Goal: Task Accomplishment & Management: Use online tool/utility

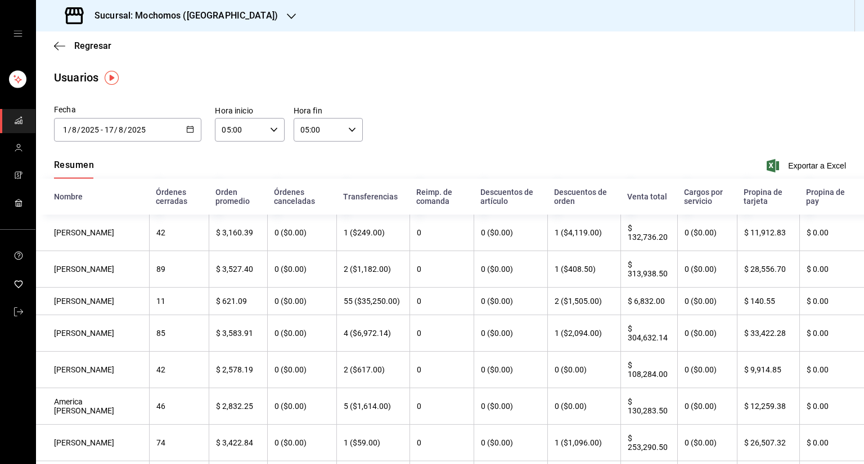
click at [19, 117] on icon "mailbox folders" at bounding box center [18, 120] width 9 height 9
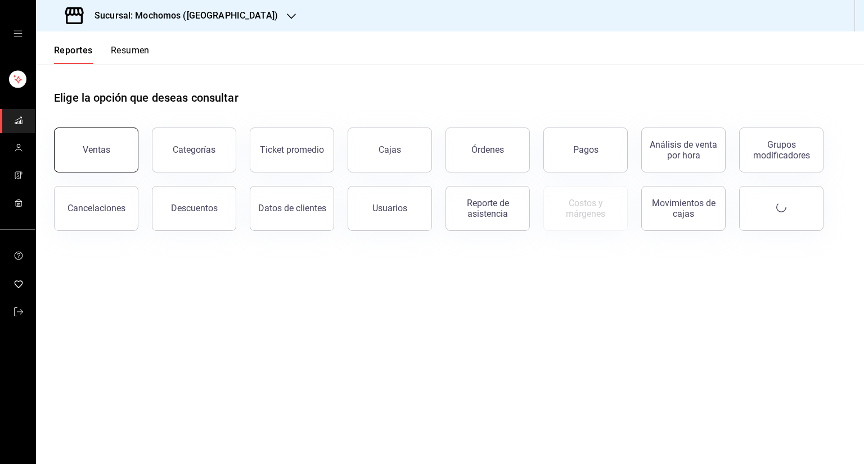
click at [93, 137] on button "Ventas" at bounding box center [96, 150] width 84 height 45
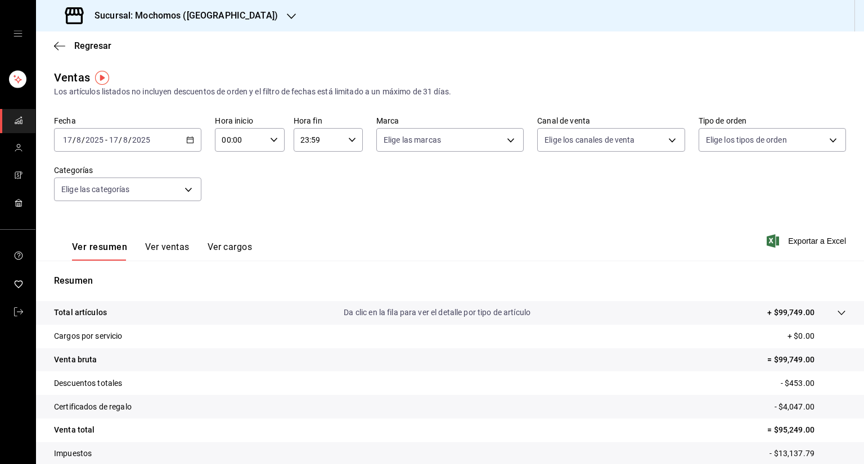
click at [190, 139] on \(Stroke\) "button" at bounding box center [190, 139] width 6 height 1
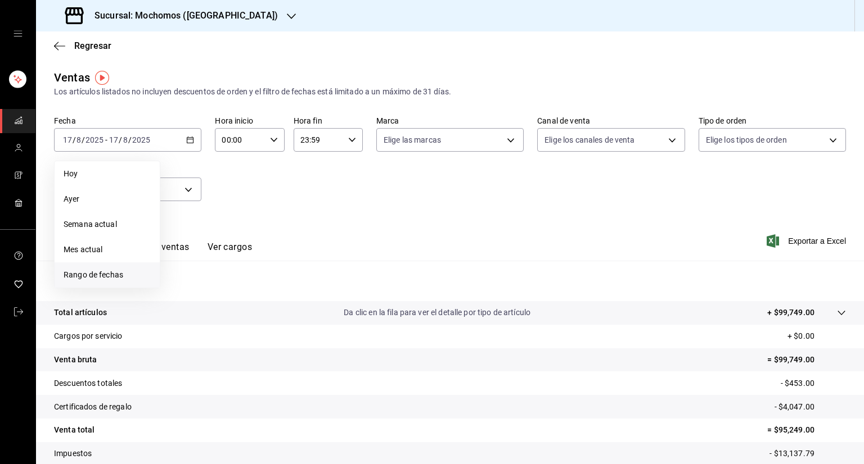
click at [105, 279] on span "Rango de fechas" at bounding box center [107, 275] width 87 height 12
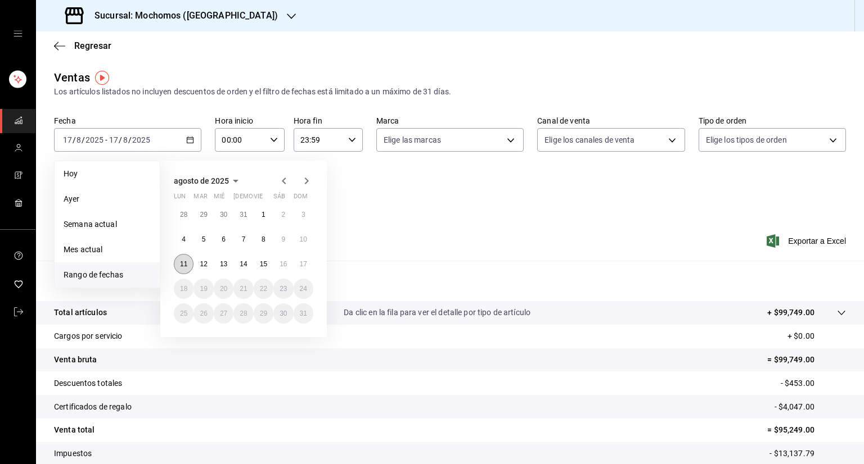
click at [190, 262] on button "11" at bounding box center [184, 264] width 20 height 20
click at [300, 264] on abbr "17" at bounding box center [303, 264] width 7 height 8
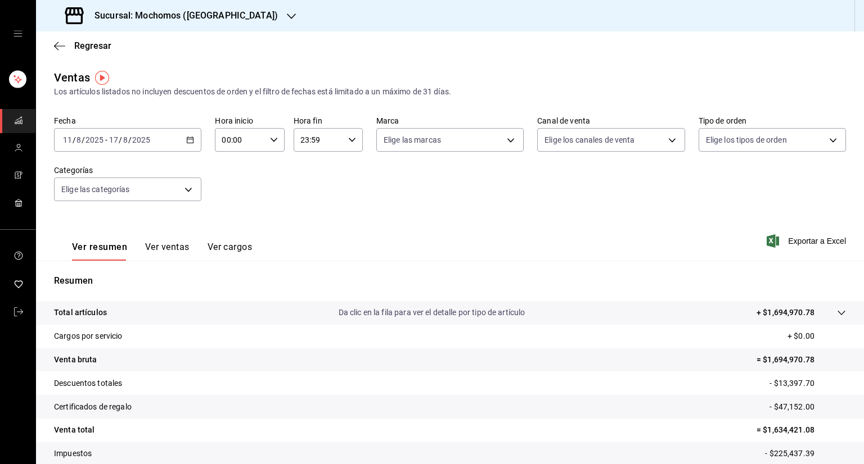
click at [270, 139] on icon "button" at bounding box center [274, 140] width 8 height 8
click at [231, 202] on span "05" at bounding box center [230, 202] width 16 height 9
type input "05:00"
click at [348, 138] on div at bounding box center [432, 232] width 864 height 464
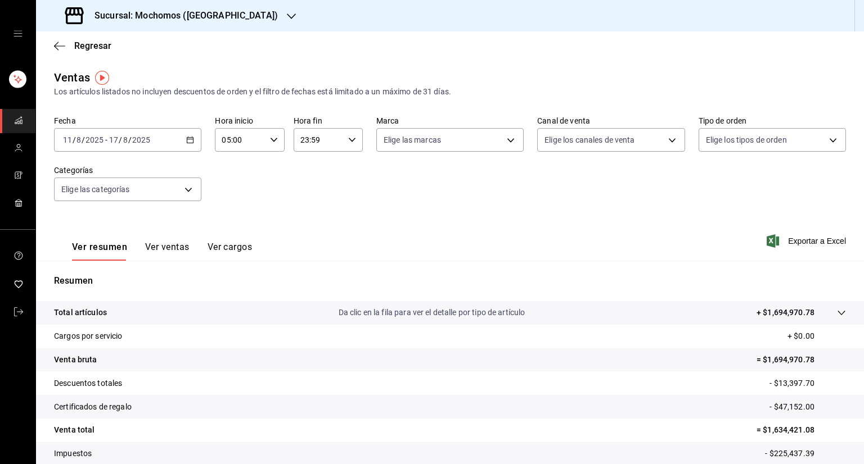
click at [348, 139] on icon "button" at bounding box center [352, 140] width 8 height 8
click at [308, 233] on button "05" at bounding box center [308, 226] width 30 height 22
click at [344, 167] on span "00" at bounding box center [342, 168] width 16 height 9
type input "05:00"
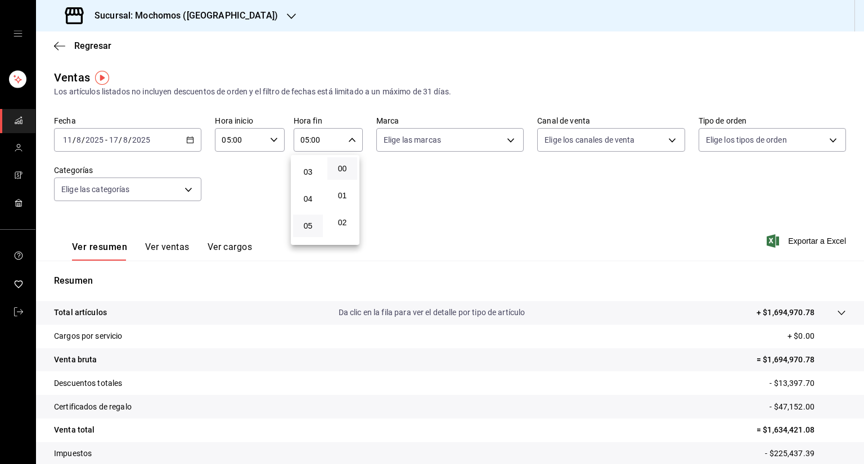
click at [488, 231] on div at bounding box center [432, 232] width 864 height 464
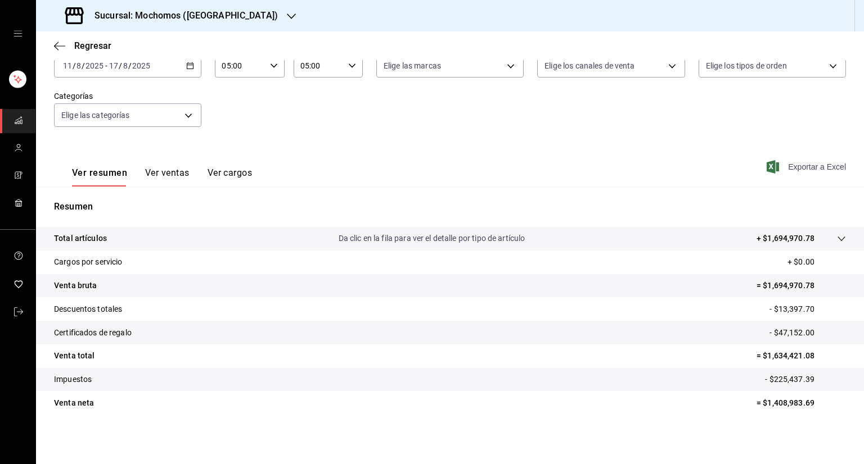
click at [797, 167] on span "Exportar a Excel" at bounding box center [807, 166] width 77 height 13
